Goal: Task Accomplishment & Management: Complete application form

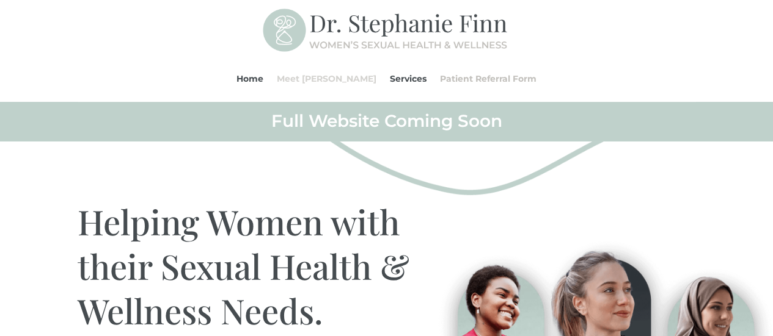
click at [335, 78] on link "Meet [PERSON_NAME]" at bounding box center [327, 79] width 100 height 46
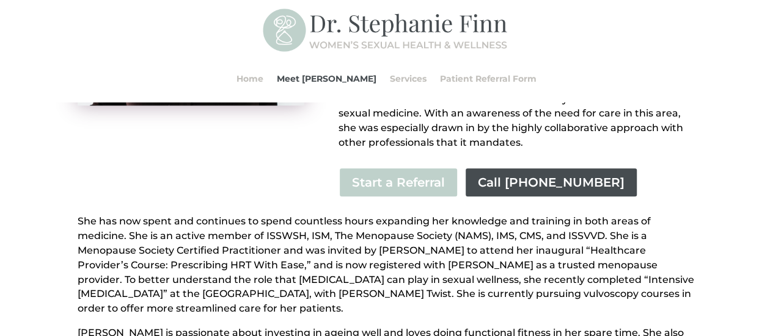
scroll to position [366, 0]
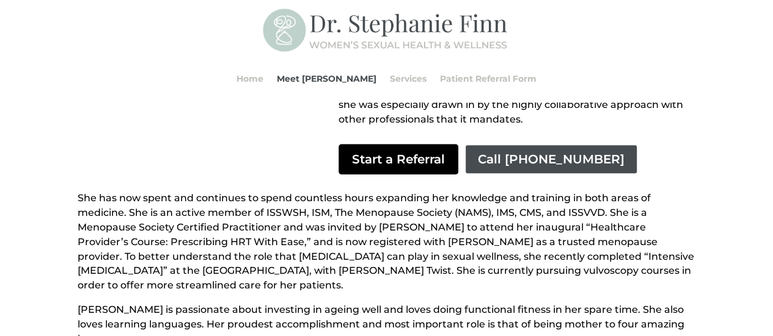
click at [406, 148] on link "Start a Referral" at bounding box center [398, 159] width 120 height 31
